Goal: Information Seeking & Learning: Learn about a topic

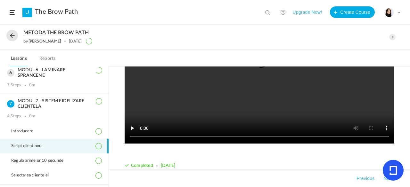
scroll to position [154, 0]
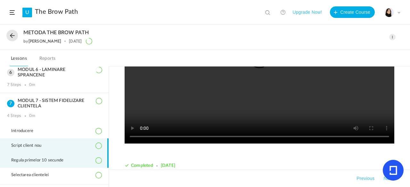
click at [61, 158] on span "Regula primelor 10 secunde" at bounding box center [41, 160] width 60 height 5
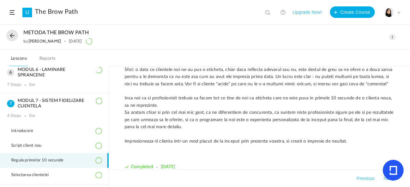
scroll to position [288, 0]
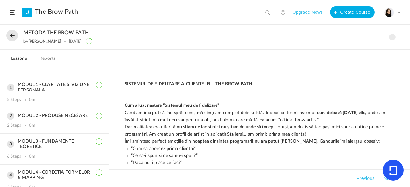
scroll to position [147, 0]
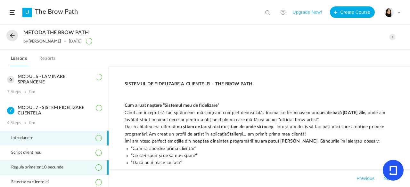
click at [76, 169] on li "Regula primelor 10 secunde" at bounding box center [54, 167] width 109 height 15
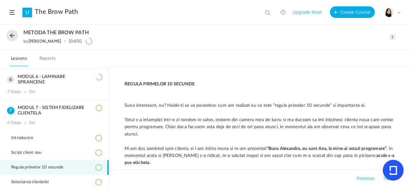
click at [393, 37] on span at bounding box center [392, 37] width 6 height 6
click at [356, 48] on link "Edit" at bounding box center [365, 51] width 60 height 12
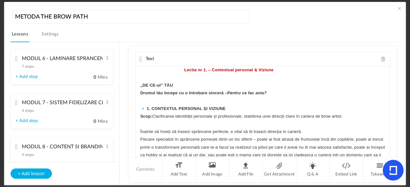
scroll to position [323, 0]
click at [16, 103] on cite at bounding box center [16, 102] width 4 height 5
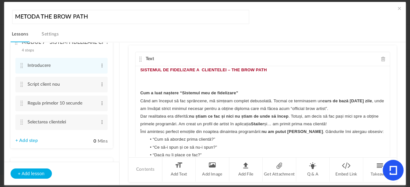
scroll to position [286, 0]
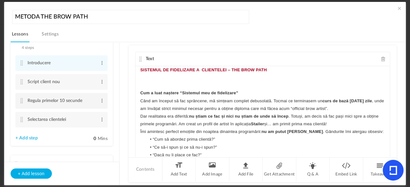
click at [21, 102] on cite at bounding box center [22, 100] width 4 height 5
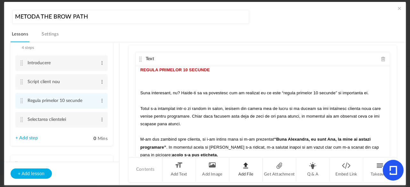
click at [241, 171] on li "Add File" at bounding box center [246, 170] width 34 height 24
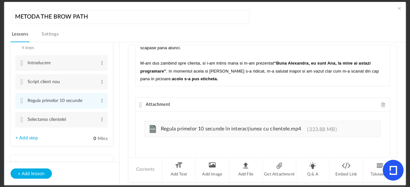
scroll to position [82, 0]
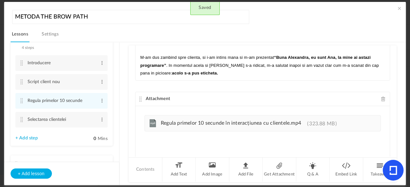
click at [140, 97] on cite at bounding box center [140, 99] width 4 height 5
click at [143, 97] on div "Attachment" at bounding box center [262, 99] width 254 height 14
click at [138, 97] on cite at bounding box center [140, 99] width 4 height 5
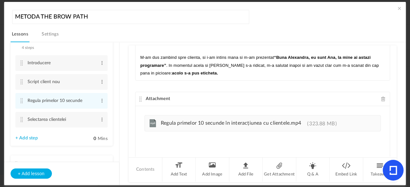
click at [138, 97] on cite at bounding box center [140, 99] width 4 height 5
click at [139, 98] on cite at bounding box center [140, 99] width 4 height 5
click at [140, 97] on cite at bounding box center [140, 99] width 4 height 5
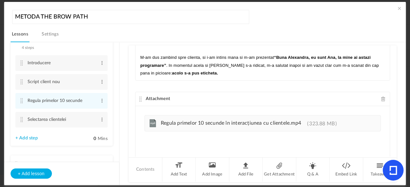
click at [140, 97] on cite at bounding box center [140, 99] width 4 height 5
click at [396, 8] on span at bounding box center [399, 8] width 6 height 6
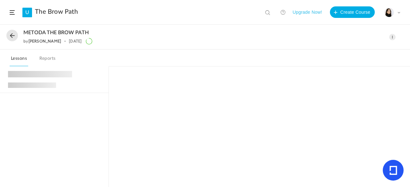
scroll to position [136, 0]
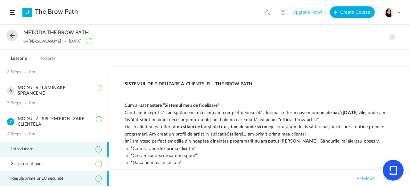
click at [62, 176] on span "Regula primelor 10 secunde" at bounding box center [41, 178] width 60 height 5
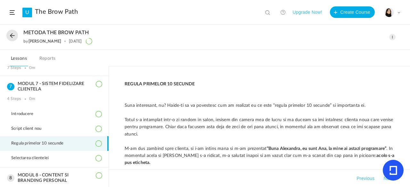
scroll to position [180, 0]
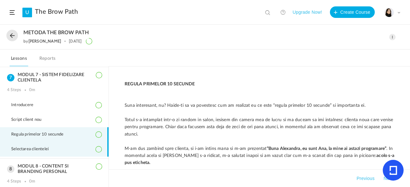
click at [65, 149] on li "Selectarea clientelei" at bounding box center [54, 149] width 109 height 15
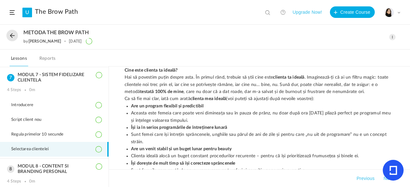
scroll to position [0, 0]
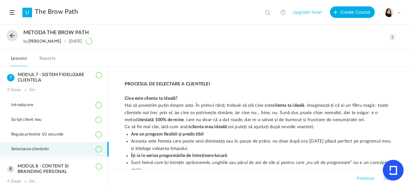
click at [258, 61] on nav "Lessons Reports" at bounding box center [205, 58] width 410 height 17
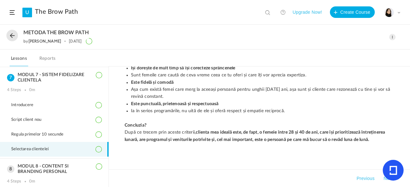
scroll to position [135, 0]
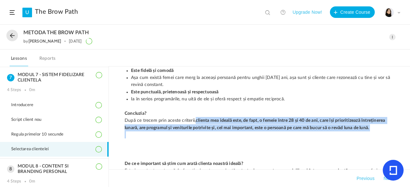
drag, startPoint x: 195, startPoint y: 119, endPoint x: 365, endPoint y: 133, distance: 170.3
click at [365, 133] on p "PROCESUL DE SELECTARE A CLIENTELEI Cine este clienta ta ideală? Hai să povestim…" at bounding box center [260, 146] width 270 height 402
click at [342, 134] on p at bounding box center [260, 135] width 270 height 7
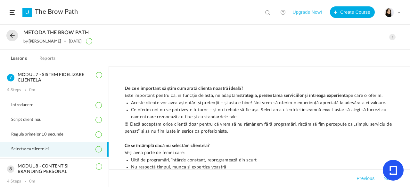
scroll to position [216, 0]
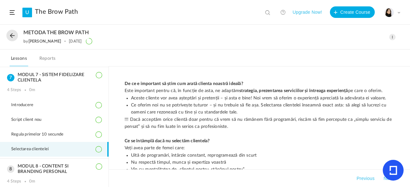
drag, startPoint x: 123, startPoint y: 118, endPoint x: 114, endPoint y: 118, distance: 8.7
click at [114, 118] on div "PROCESUL DE SELECTARE A CLIENTELEI Cine este clienta ta ideală? Hai să povestim…" at bounding box center [259, 127] width 301 height 121
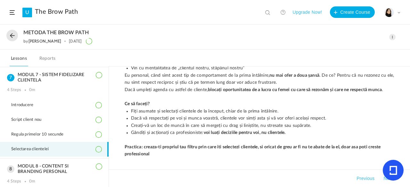
scroll to position [319, 0]
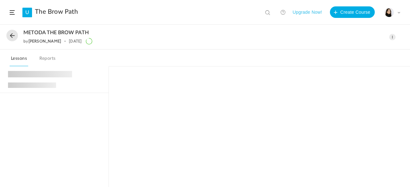
scroll to position [136, 0]
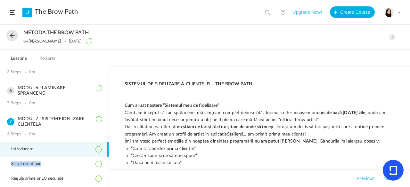
drag, startPoint x: 109, startPoint y: 148, endPoint x: 108, endPoint y: 158, distance: 10.6
click at [108, 158] on aside "MODUL 1 - CLARITATE SI VIZIUNE PERSONALA 5 Steps 0m MODUL 2 - PRODUSE NECESARE …" at bounding box center [54, 126] width 109 height 121
drag, startPoint x: 109, startPoint y: 155, endPoint x: 108, endPoint y: 163, distance: 7.7
click at [108, 163] on aside "MODUL 1 - CLARITATE SI VIZIUNE PERSONALA 5 Steps 0m MODUL 2 - PRODUSE NECESARE …" at bounding box center [54, 126] width 109 height 121
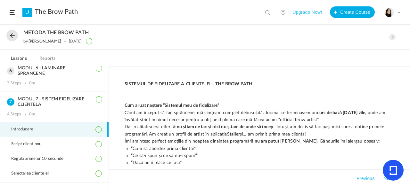
scroll to position [157, 0]
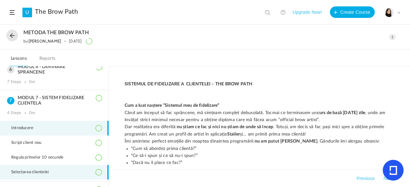
click at [81, 173] on li "Selectarea clientelei" at bounding box center [54, 172] width 109 height 15
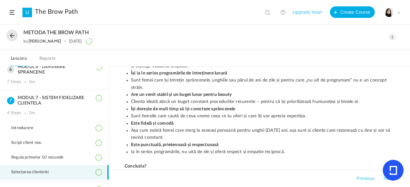
scroll to position [83, 0]
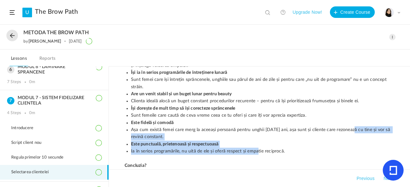
drag, startPoint x: 257, startPoint y: 148, endPoint x: 353, endPoint y: 128, distance: 97.9
click at [353, 128] on ul "Are un program flexibil și predictibil Aceasta este femeia care poate veni dimi…" at bounding box center [260, 102] width 270 height 108
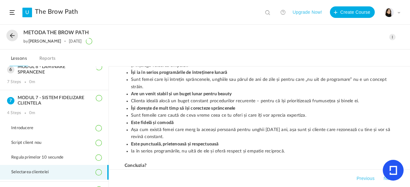
click at [404, 109] on div "PROCESUL DE SELECTARE A CLIENTELEI Cine este clienta ta ideală? Hai să povestim…" at bounding box center [259, 127] width 301 height 121
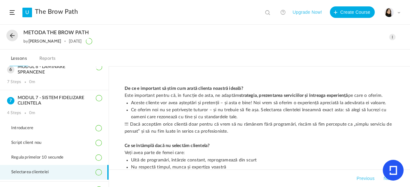
scroll to position [213, 0]
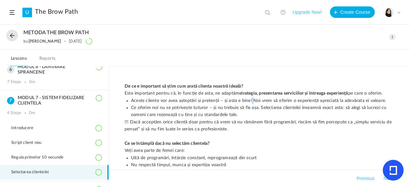
drag, startPoint x: 251, startPoint y: 100, endPoint x: 252, endPoint y: 103, distance: 3.7
click at [252, 103] on li "Aceste cliente vor avea așteptări și pretenții – și asta e bine! Noi vrem să of…" at bounding box center [262, 100] width 263 height 7
click at [238, 114] on li "Ce oferim noi nu se potrivește tuturor – și nu trebuie să fie așa. Selectarea c…" at bounding box center [262, 111] width 263 height 14
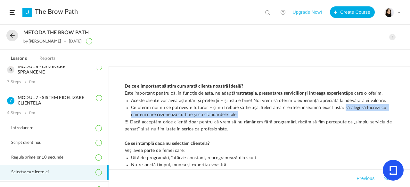
drag, startPoint x: 343, startPoint y: 107, endPoint x: 303, endPoint y: 116, distance: 40.8
click at [303, 116] on li "Ce oferim noi nu se potrivește tuturor – și nu trebuie să fie așa. Selectarea c…" at bounding box center [262, 111] width 263 height 14
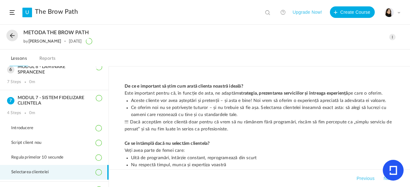
click at [123, 121] on div "PROCESUL DE SELECTARE A CLIENTELEI Cine este clienta ta ideală? Hai să povestim…" at bounding box center [259, 86] width 283 height 436
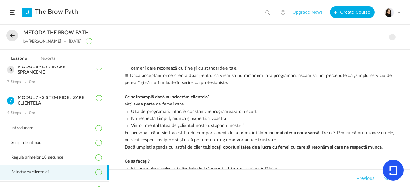
scroll to position [263, 0]
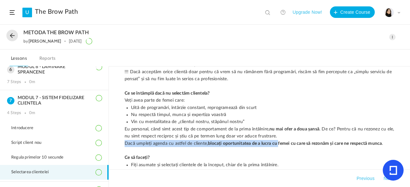
drag, startPoint x: 121, startPoint y: 142, endPoint x: 277, endPoint y: 144, distance: 156.3
click at [277, 144] on div "PROCESUL DE SELECTARE A CLIENTELEI Cine este clienta ta ideală? Hai să povestim…" at bounding box center [259, 35] width 283 height 436
click at [277, 144] on strong "blocați oportunitatea de a lucra cu femei cu care să rezonăm și care ne respect…" at bounding box center [295, 144] width 174 height 4
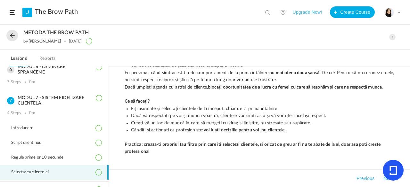
scroll to position [320, 0]
drag, startPoint x: 203, startPoint y: 129, endPoint x: 301, endPoint y: 131, distance: 98.7
click at [301, 131] on li "Gândiți și acționați ca profesioniste: voi luați deciziile pentru voi, nu clien…" at bounding box center [262, 129] width 263 height 7
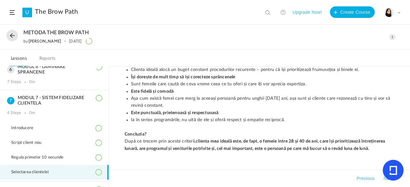
scroll to position [124, 0]
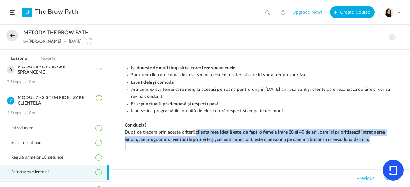
drag, startPoint x: 195, startPoint y: 133, endPoint x: 372, endPoint y: 145, distance: 176.6
click at [372, 145] on p "PROCESUL DE SELECTARE A CLIENTELEI Cine este clienta ta ideală? Hai să povestim…" at bounding box center [260, 158] width 270 height 402
click at [332, 145] on p at bounding box center [260, 146] width 270 height 7
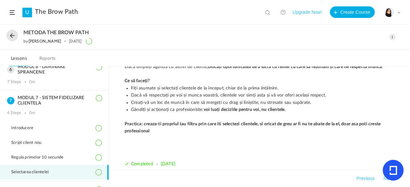
scroll to position [347, 0]
